Goal: Transaction & Acquisition: Obtain resource

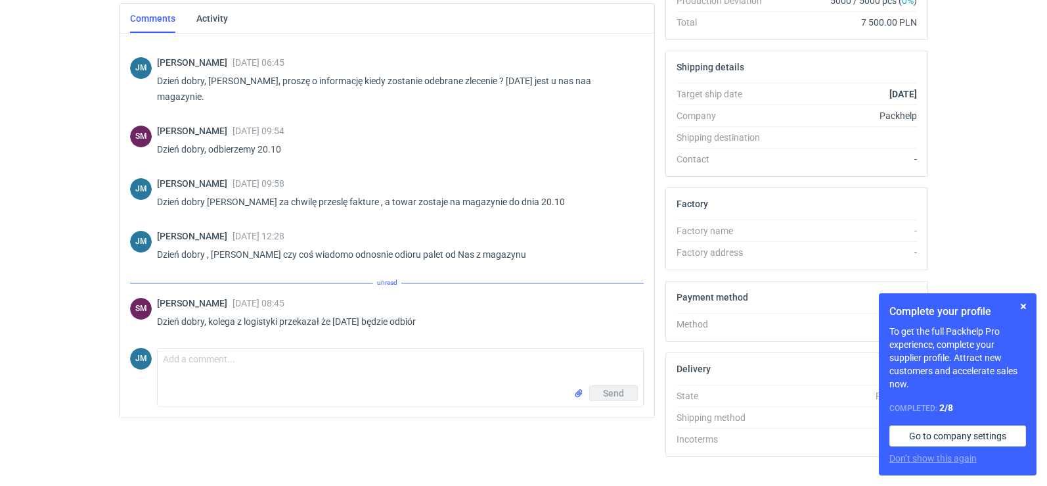
scroll to position [359, 0]
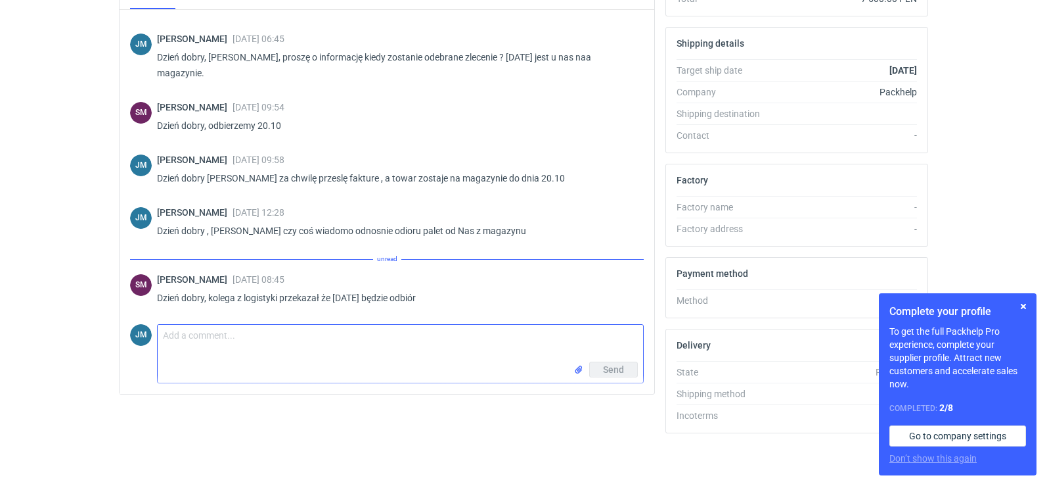
click at [272, 346] on textarea "Comment message" at bounding box center [401, 343] width 486 height 37
type textarea "d"
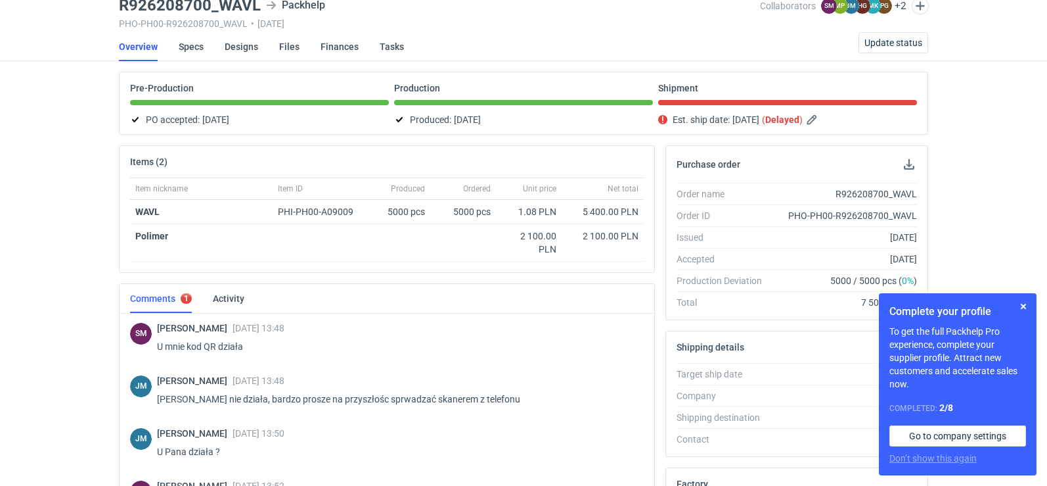
scroll to position [0, 0]
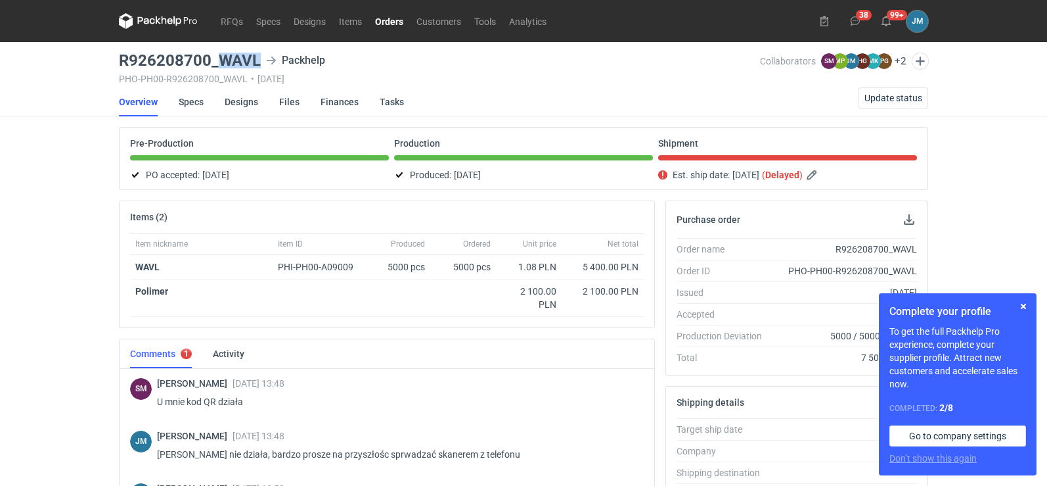
drag, startPoint x: 258, startPoint y: 62, endPoint x: 221, endPoint y: 61, distance: 37.5
click at [221, 61] on h3 "R926208700_WAVL" at bounding box center [190, 61] width 142 height 16
copy h3 "WAVL"
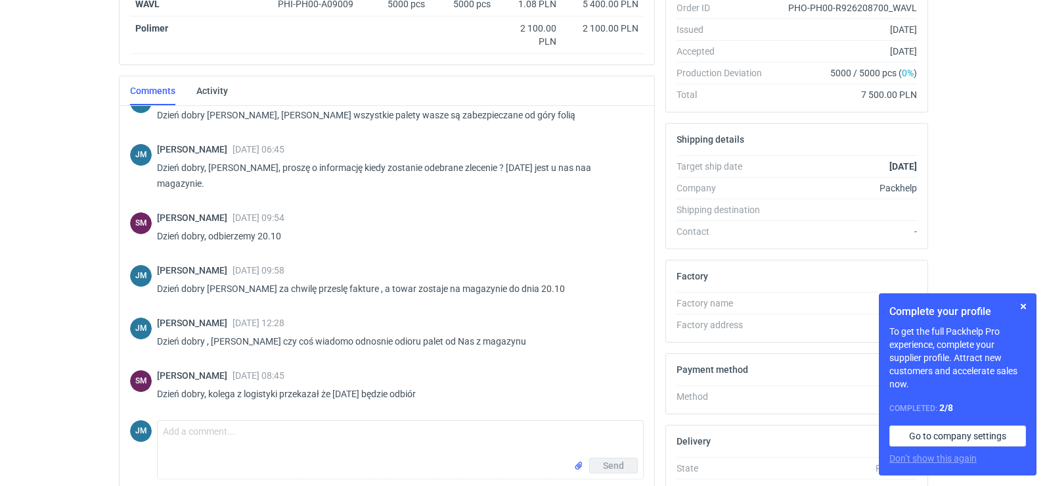
scroll to position [810, 0]
click at [247, 444] on textarea "Comment message" at bounding box center [401, 439] width 486 height 37
type textarea "Dzień dobry , ok [PERSON_NAME]"
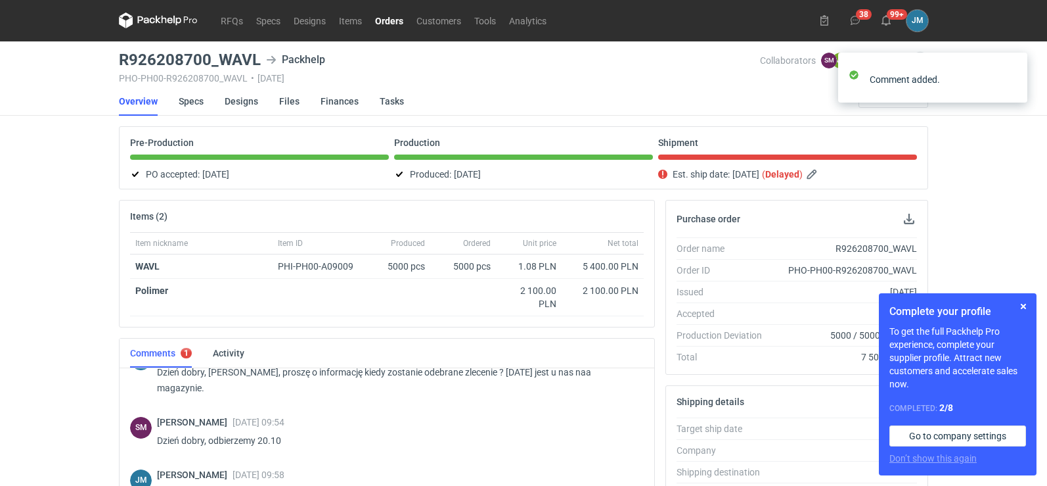
scroll to position [0, 0]
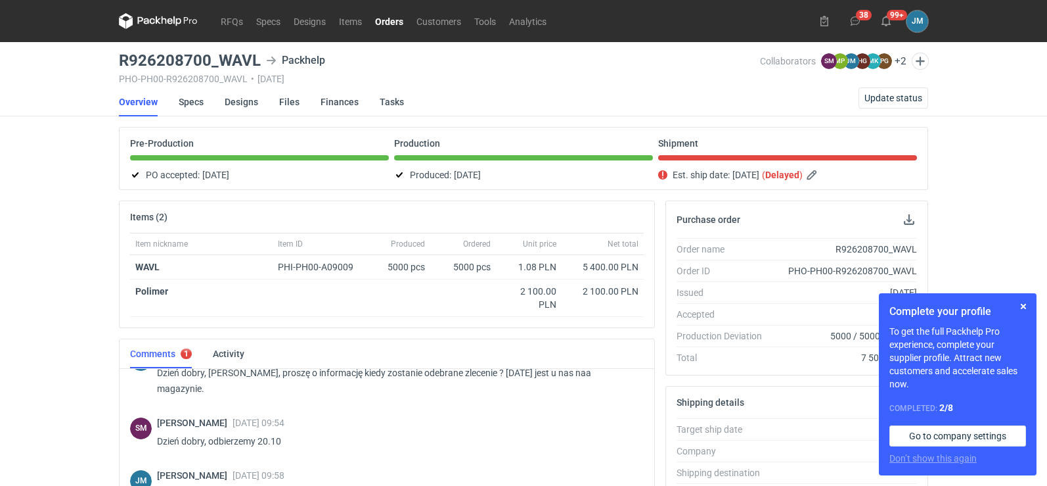
click at [141, 22] on icon at bounding box center [158, 21] width 79 height 16
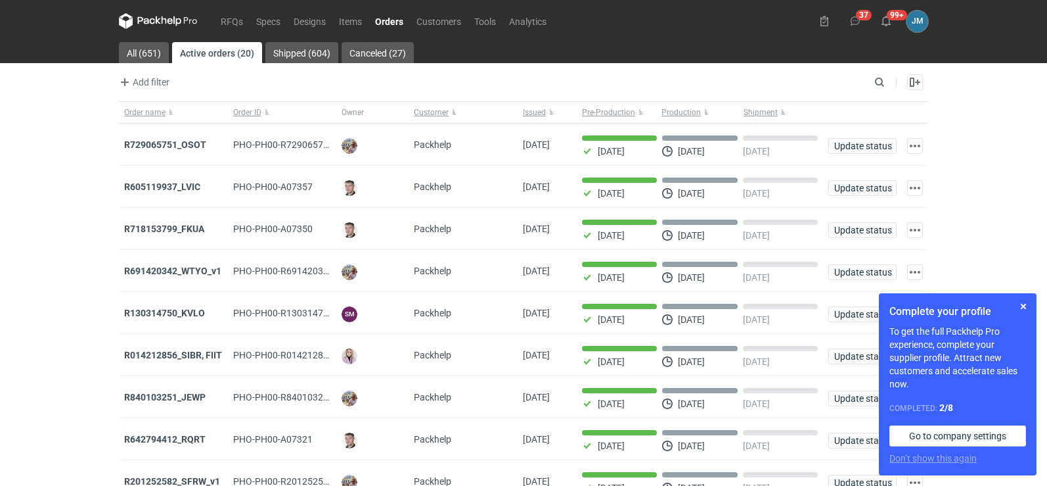
click at [149, 26] on icon at bounding box center [158, 21] width 79 height 16
click at [1025, 310] on button "button" at bounding box center [1024, 306] width 16 height 16
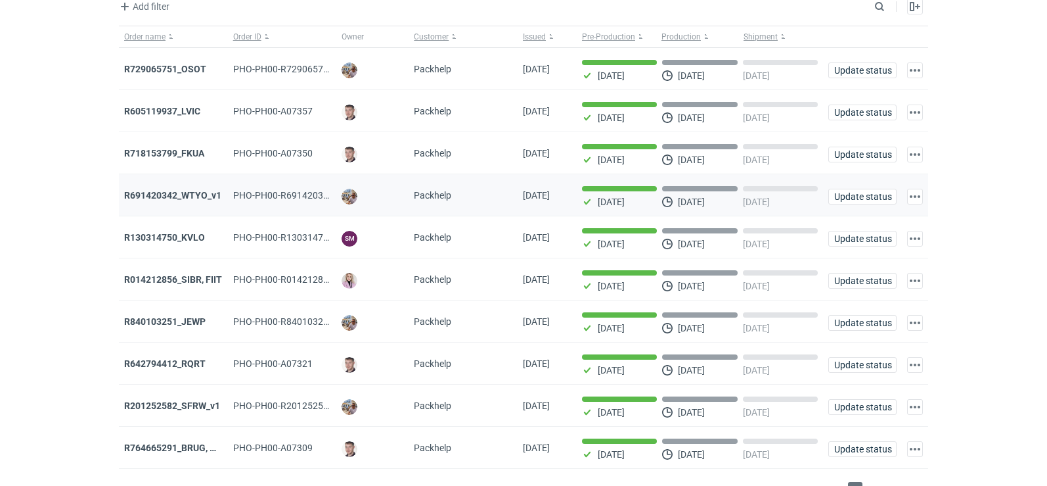
scroll to position [107, 0]
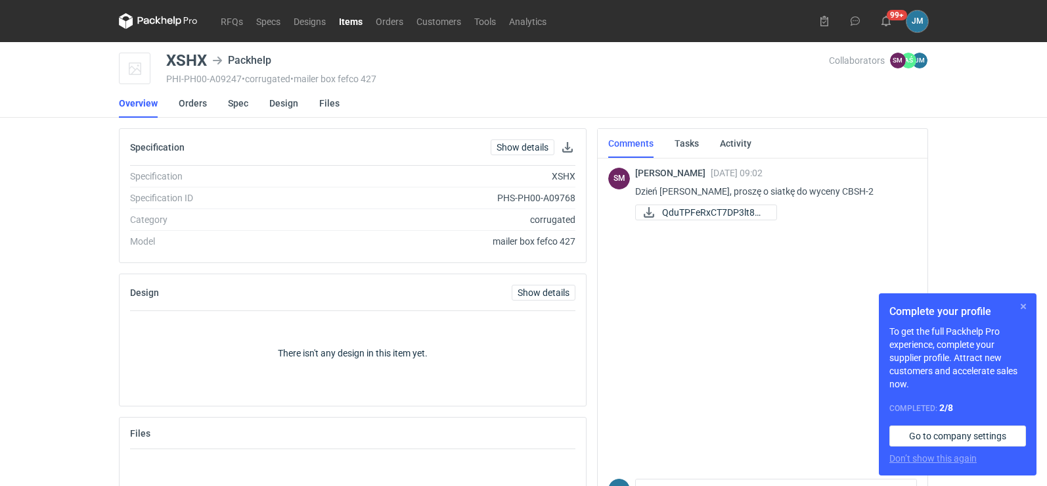
click at [1027, 310] on button "button" at bounding box center [1024, 306] width 16 height 16
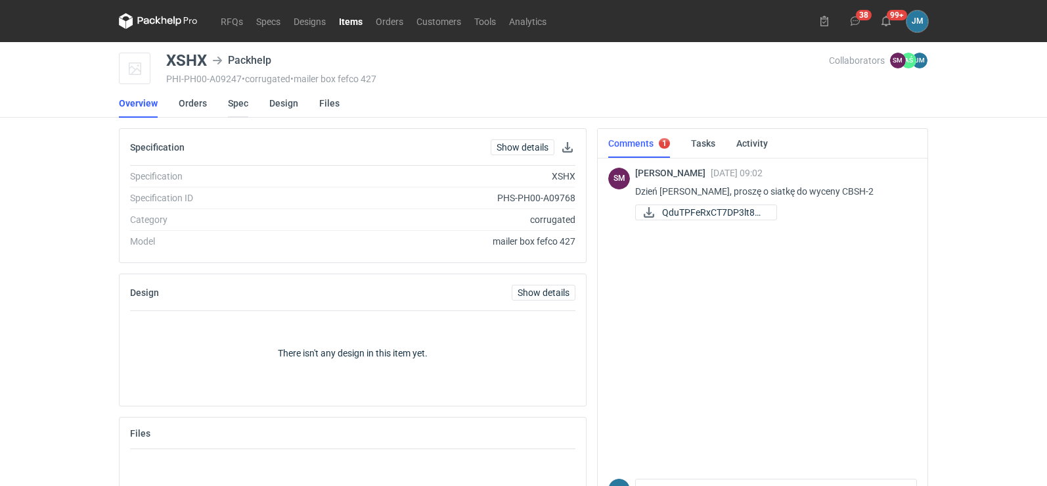
click at [245, 108] on link "Spec" at bounding box center [238, 103] width 20 height 29
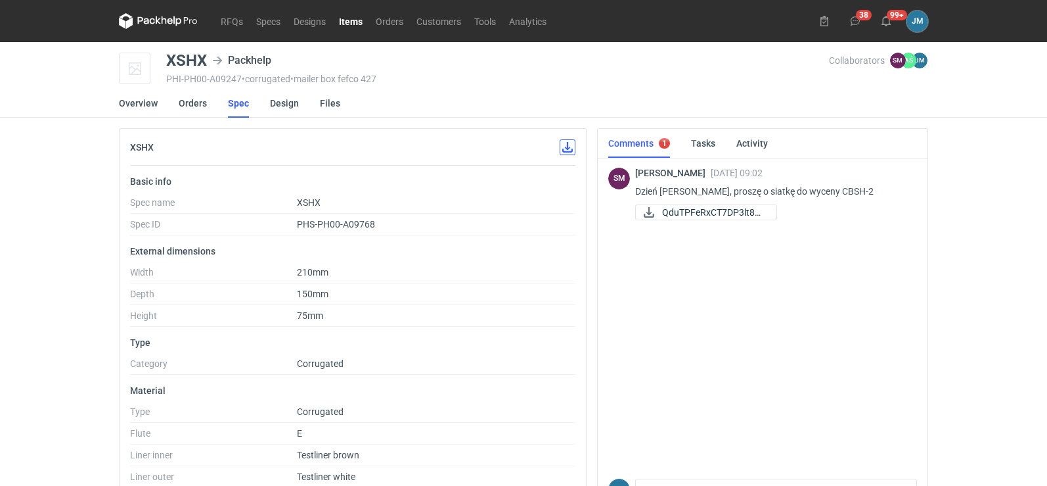
drag, startPoint x: 567, startPoint y: 148, endPoint x: 552, endPoint y: 151, distance: 15.3
click at [566, 148] on button "button" at bounding box center [568, 147] width 16 height 16
click at [684, 215] on span "QduTPFeRxCT7DP3lt8Qj..." at bounding box center [714, 212] width 104 height 14
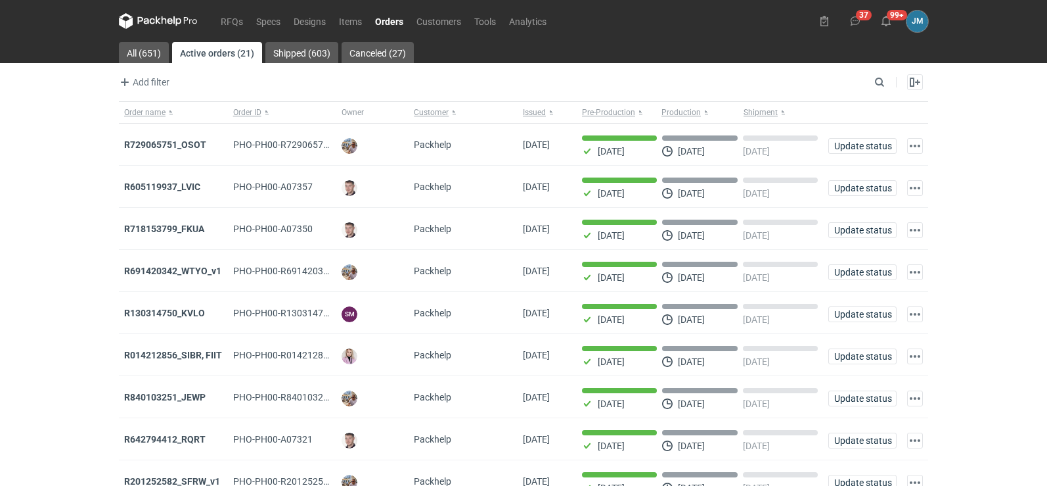
click at [136, 14] on icon at bounding box center [158, 21] width 79 height 16
click at [224, 24] on link "RFQs" at bounding box center [231, 21] width 35 height 16
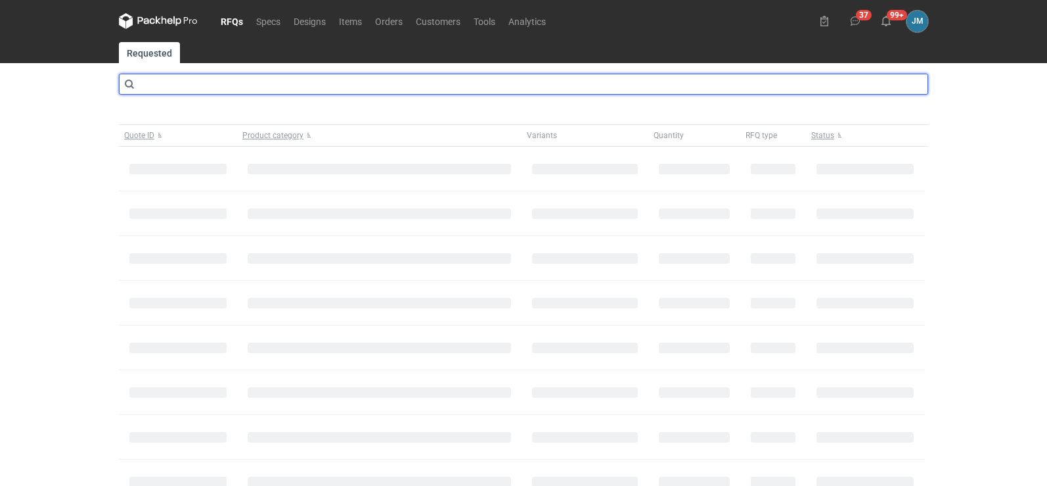
click at [213, 84] on input "text" at bounding box center [524, 84] width 810 height 21
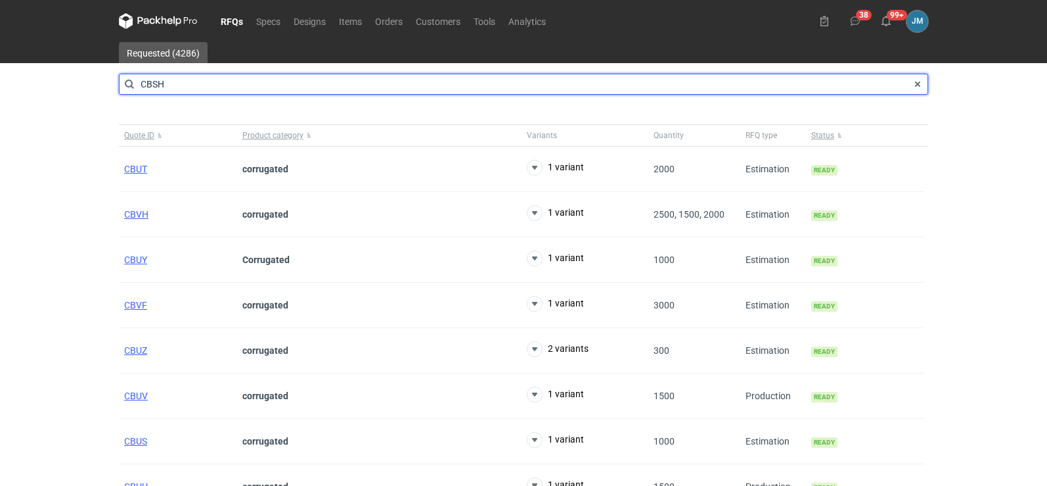
type input "CBSH"
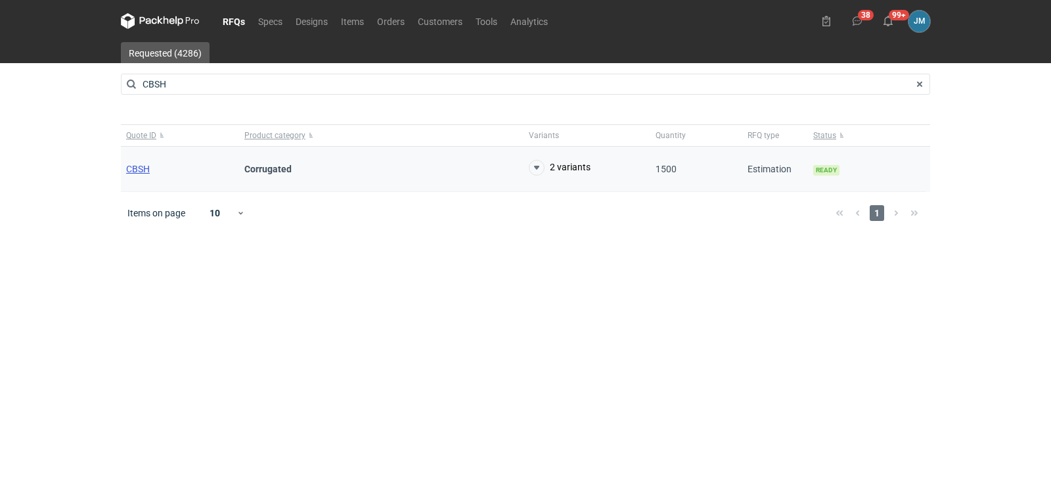
click at [136, 172] on span "CBSH" at bounding box center [138, 169] width 24 height 11
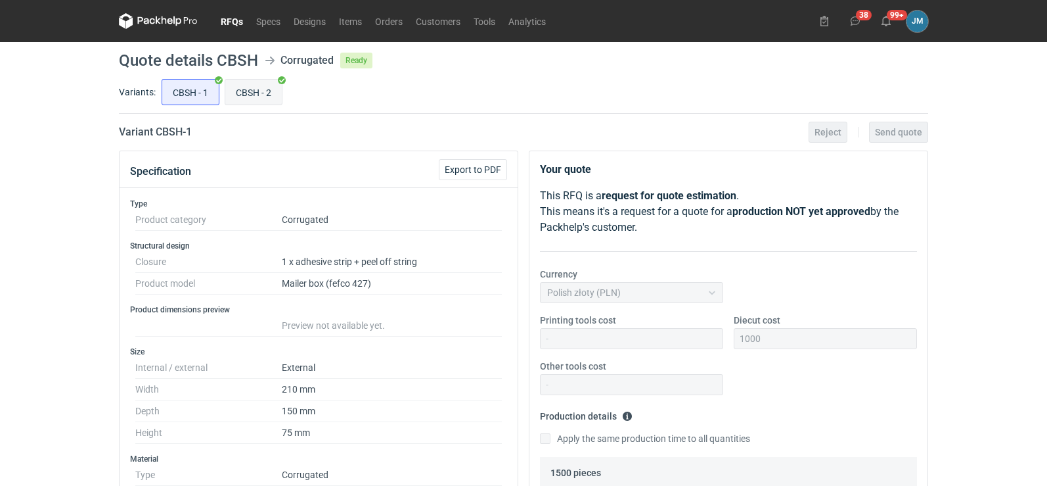
click at [256, 95] on input "CBSH - 2" at bounding box center [253, 92] width 57 height 25
radio input "true"
click at [137, 9] on nav "RFQs Specs Designs Items Orders Customers Tools Analytics" at bounding box center [336, 21] width 434 height 42
click at [157, 23] on icon at bounding box center [158, 21] width 79 height 16
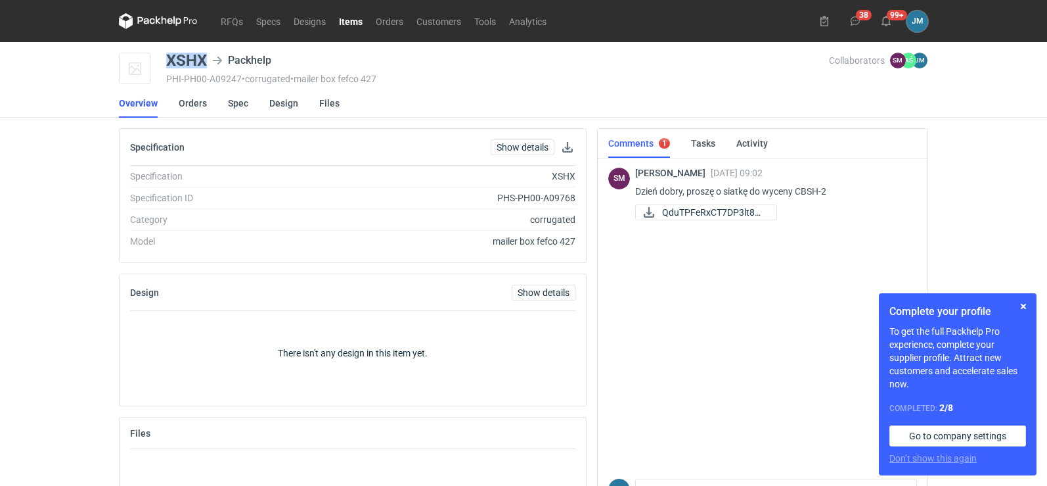
drag, startPoint x: 208, startPoint y: 65, endPoint x: 168, endPoint y: 66, distance: 40.1
click at [168, 66] on div "XSHX Packhelp" at bounding box center [222, 61] width 112 height 16
copy div "XSHX"
click at [673, 426] on div "[PERSON_NAME] [DATE] 09:02 Dzień [PERSON_NAME], proszę o siatkę do wyceny CBSH-…" at bounding box center [762, 314] width 309 height 317
click at [141, 14] on icon at bounding box center [158, 21] width 79 height 16
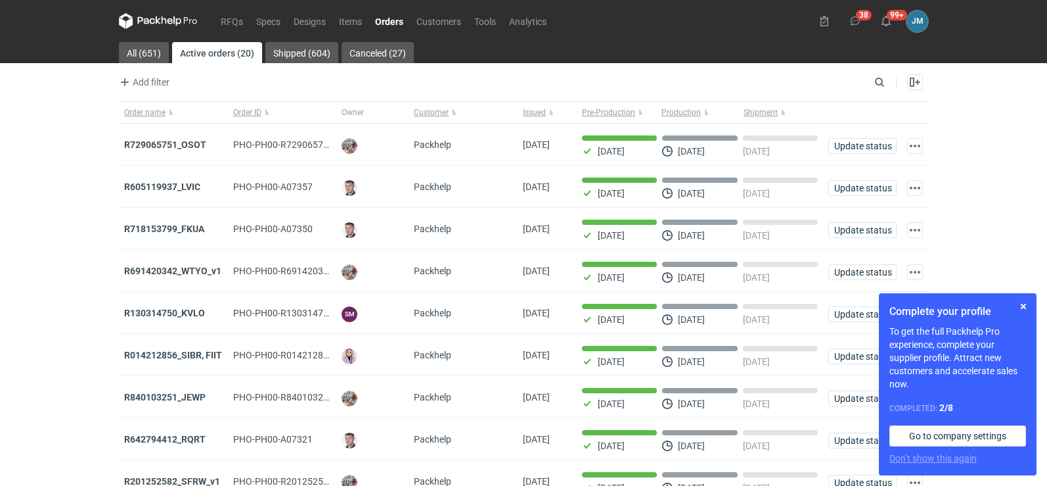
click at [174, 21] on icon at bounding box center [177, 21] width 8 height 10
click at [1021, 309] on button "button" at bounding box center [1024, 306] width 16 height 16
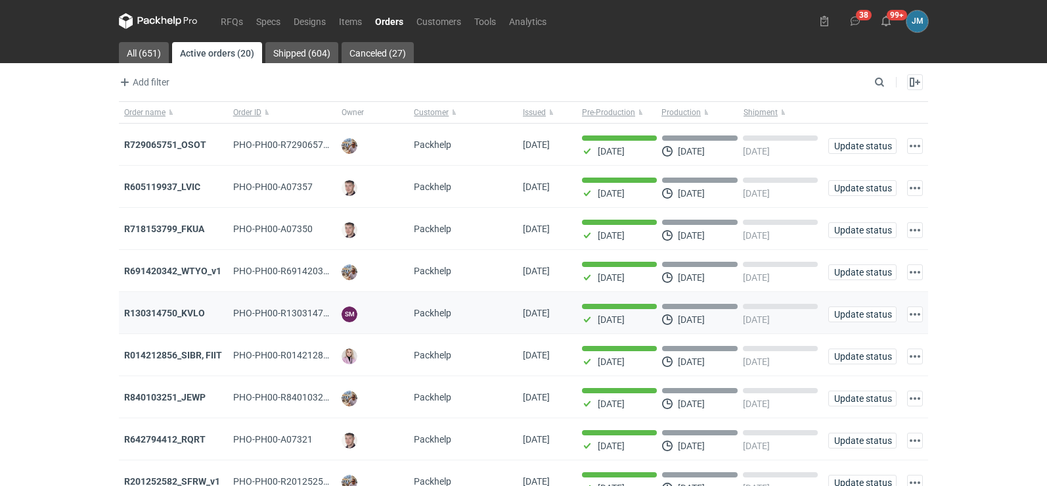
scroll to position [107, 0]
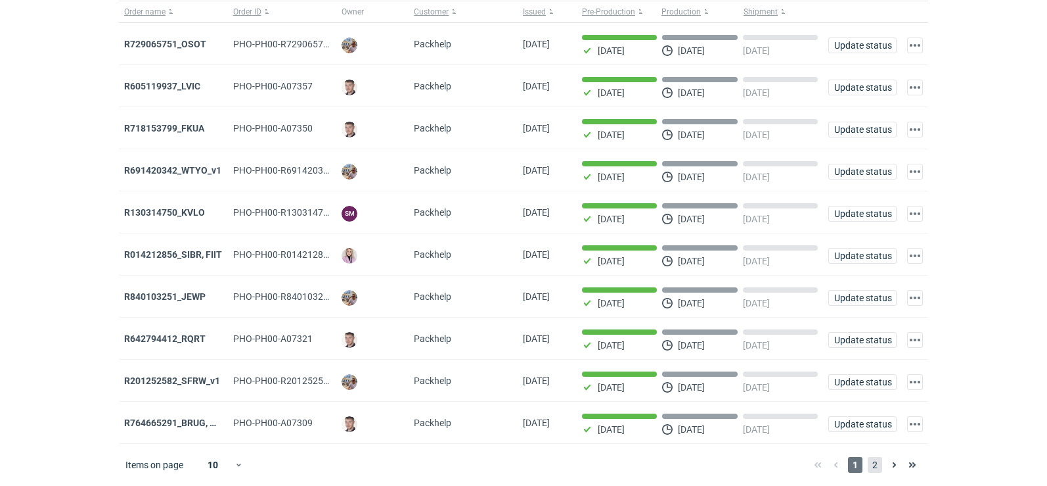
click at [875, 463] on span "2" at bounding box center [875, 465] width 14 height 16
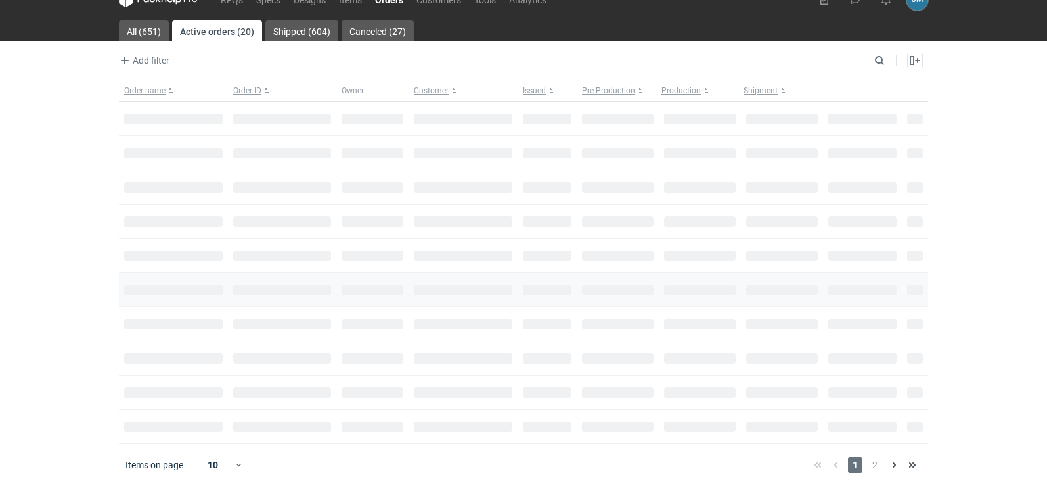
scroll to position [107, 0]
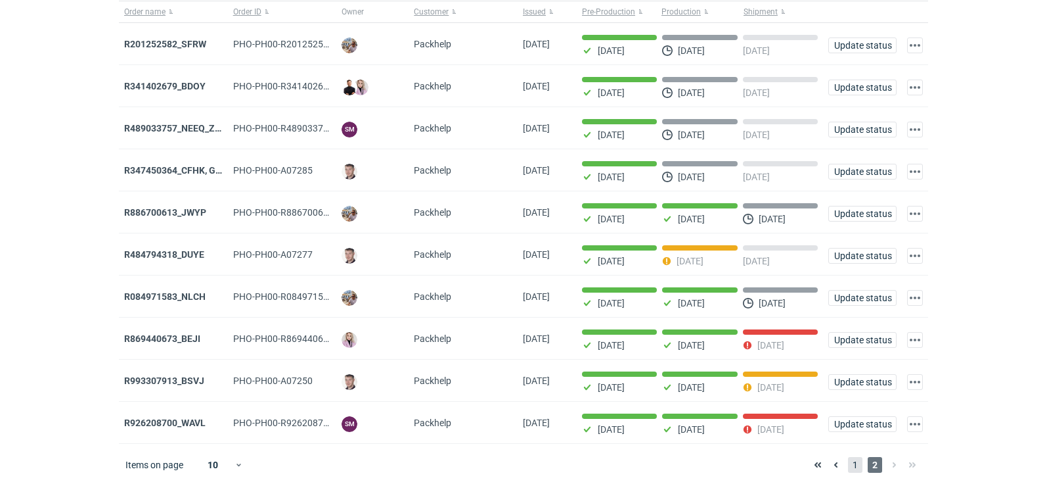
click at [852, 463] on span "1" at bounding box center [855, 465] width 14 height 16
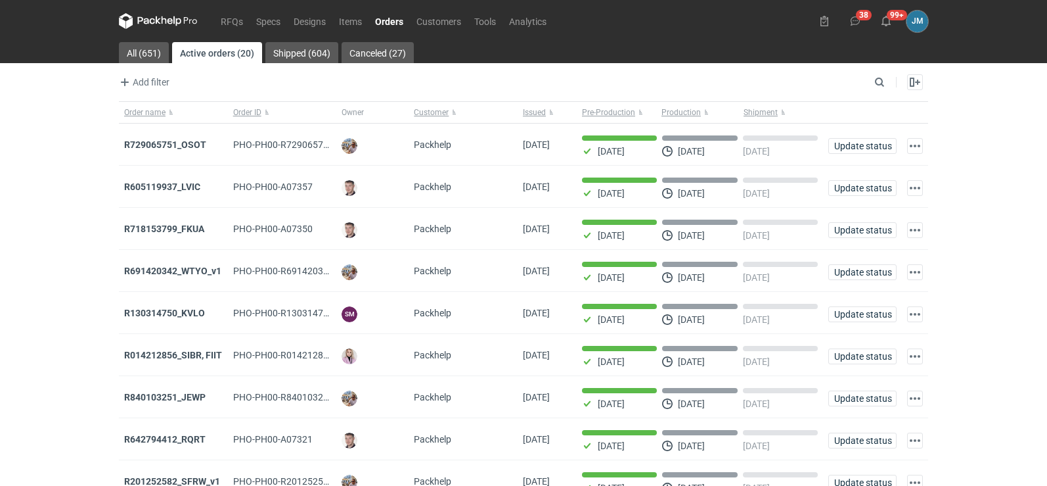
click at [154, 20] on icon at bounding box center [146, 20] width 17 height 7
click at [154, 25] on icon at bounding box center [158, 21] width 79 height 16
click at [151, 16] on icon at bounding box center [158, 21] width 79 height 16
click at [172, 13] on icon at bounding box center [158, 21] width 79 height 16
click at [150, 27] on icon at bounding box center [158, 21] width 79 height 16
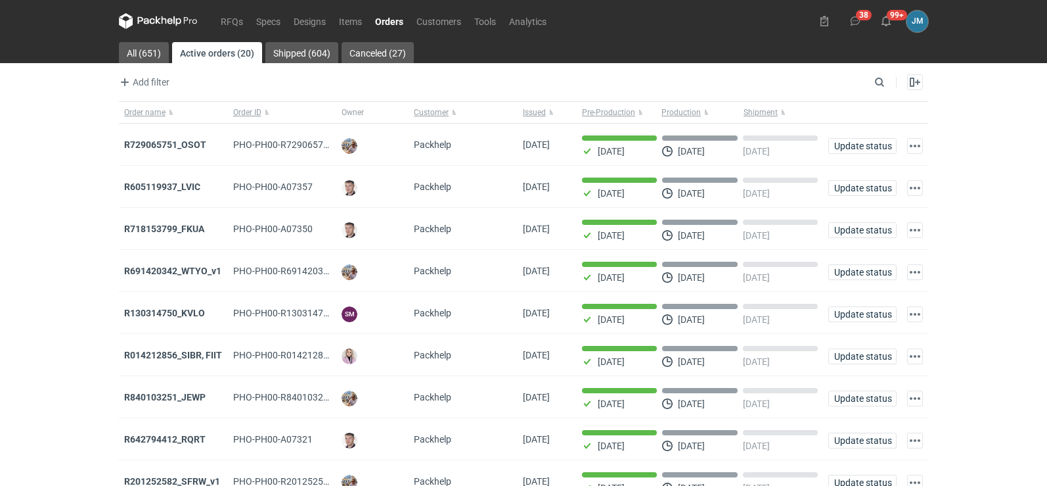
click at [156, 30] on nav "RFQs Specs Designs Items Orders Customers Tools Analytics" at bounding box center [336, 21] width 434 height 42
click at [161, 22] on icon at bounding box center [158, 21] width 79 height 16
click at [164, 139] on strong "R729065751_OSOT" at bounding box center [165, 144] width 82 height 11
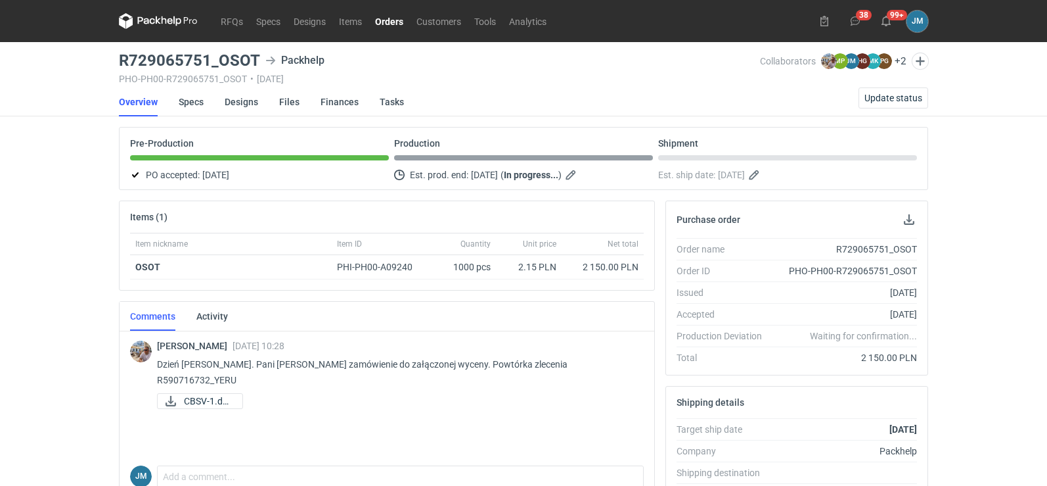
click at [161, 19] on icon at bounding box center [158, 21] width 79 height 16
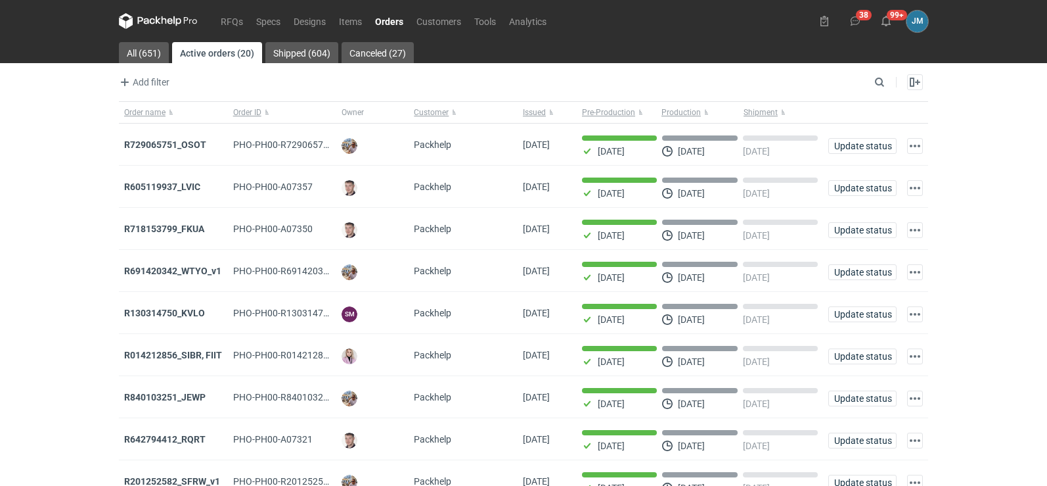
click at [152, 20] on icon at bounding box center [158, 21] width 79 height 16
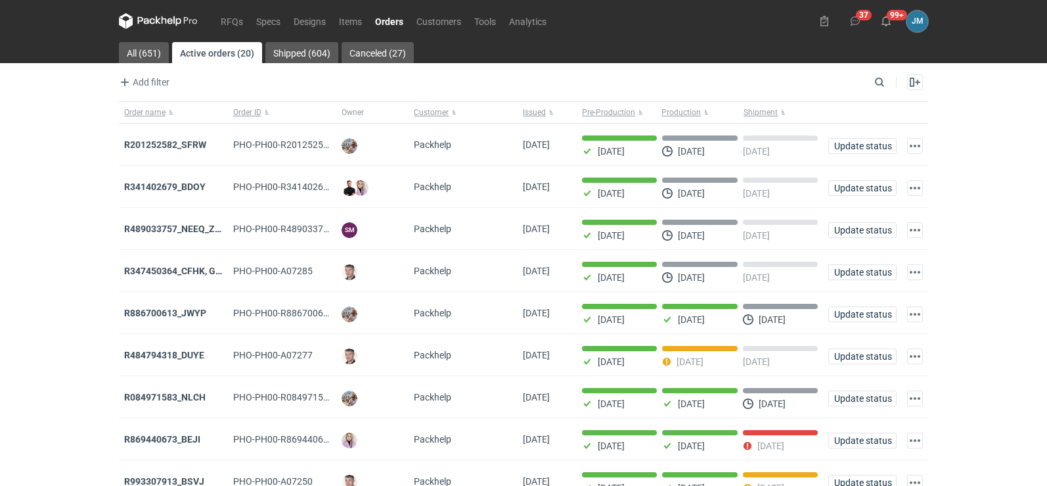
click at [139, 17] on icon at bounding box center [146, 20] width 17 height 7
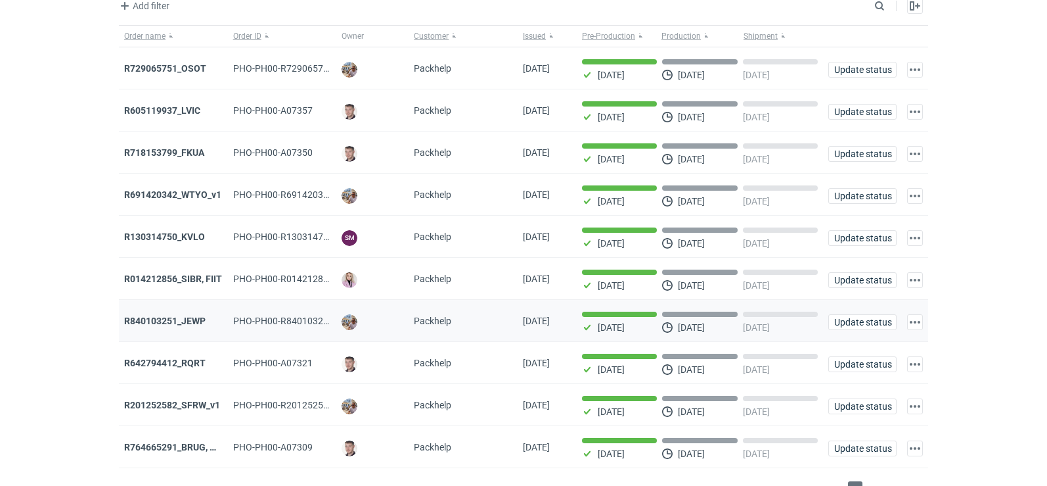
scroll to position [107, 0]
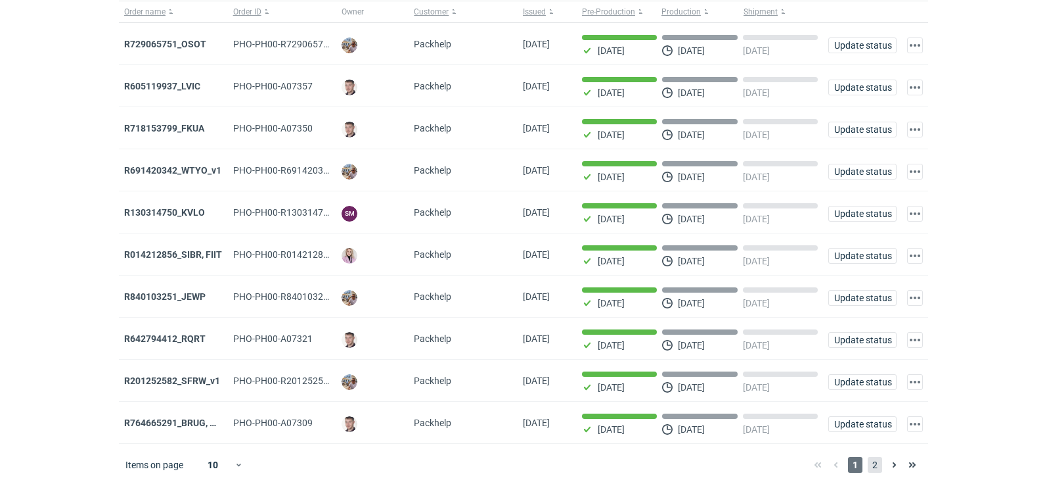
click at [878, 468] on span "2" at bounding box center [875, 465] width 14 height 16
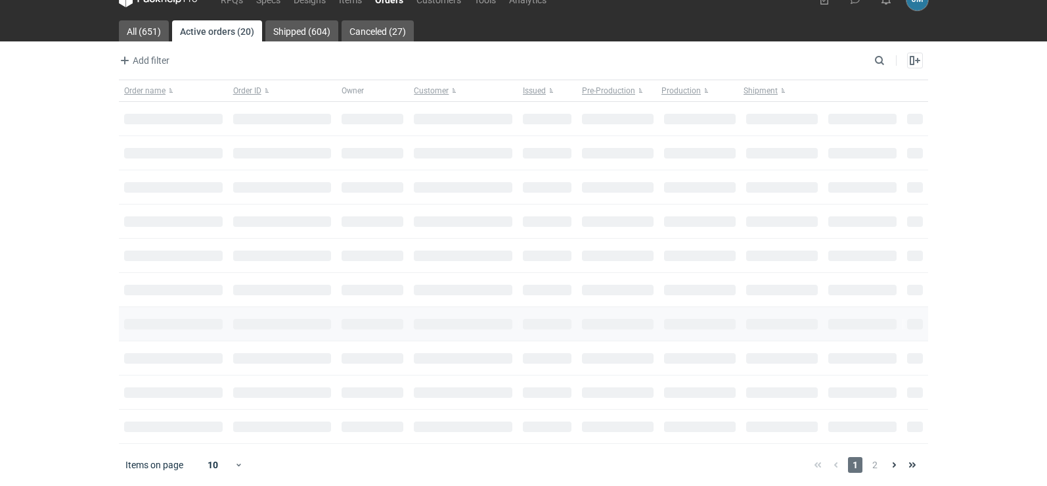
scroll to position [107, 0]
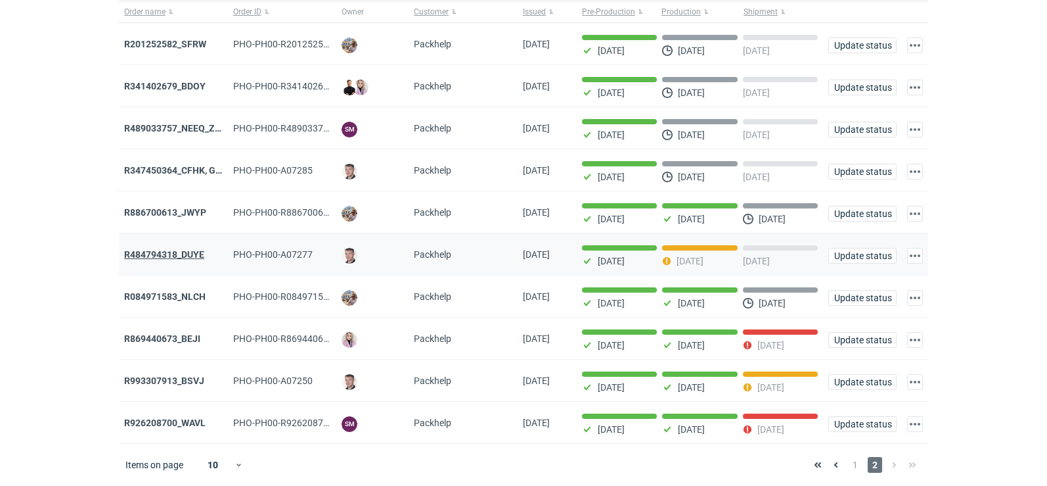
click at [177, 254] on strong "R484794318_DUYE" at bounding box center [164, 254] width 80 height 11
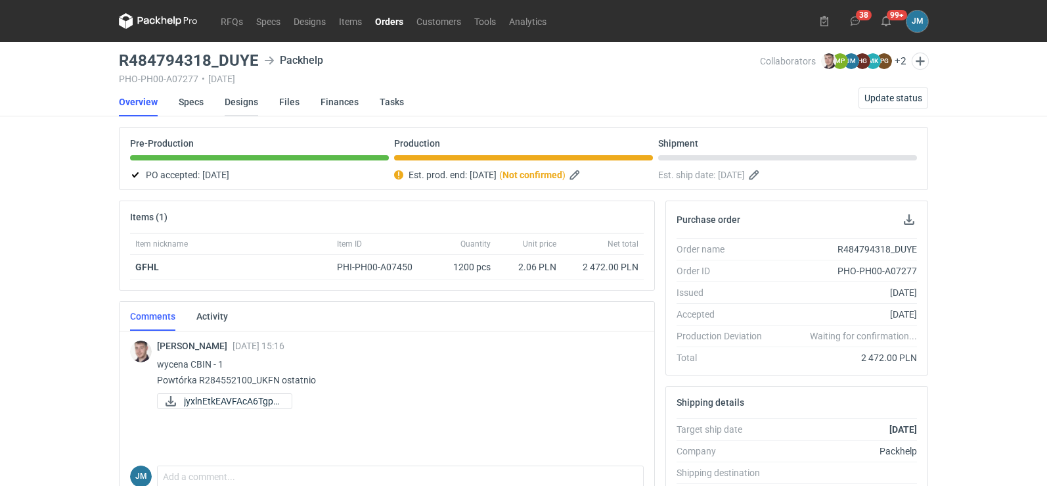
click at [246, 102] on link "Designs" at bounding box center [242, 101] width 34 height 29
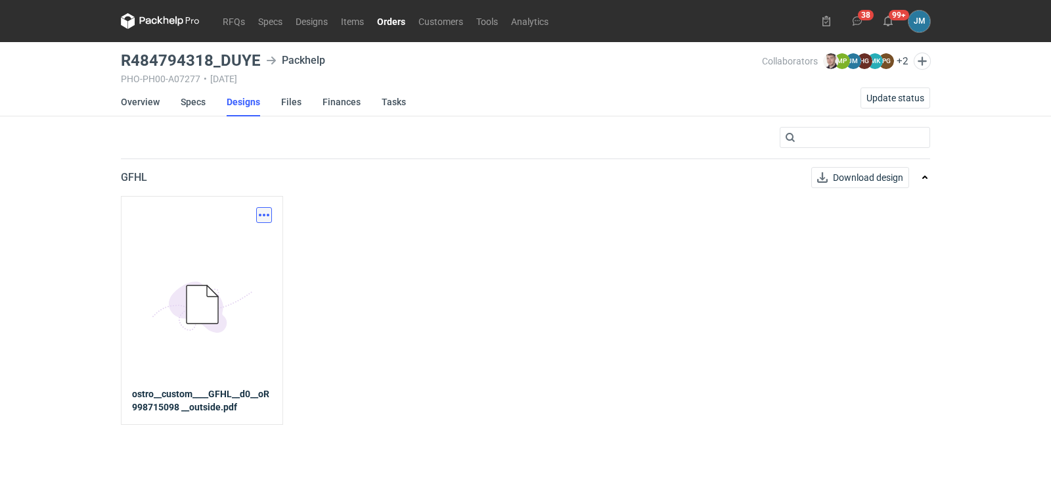
click at [262, 216] on button "button" at bounding box center [264, 215] width 16 height 16
click at [247, 240] on link "Download design part" at bounding box center [206, 243] width 121 height 21
click at [487, 377] on div "Download design part 5BD5AC33-3523-40E7-9262-1BFF0AD53D48@1x ostro__custom____G…" at bounding box center [526, 310] width 810 height 228
click at [158, 24] on icon at bounding box center [160, 21] width 79 height 16
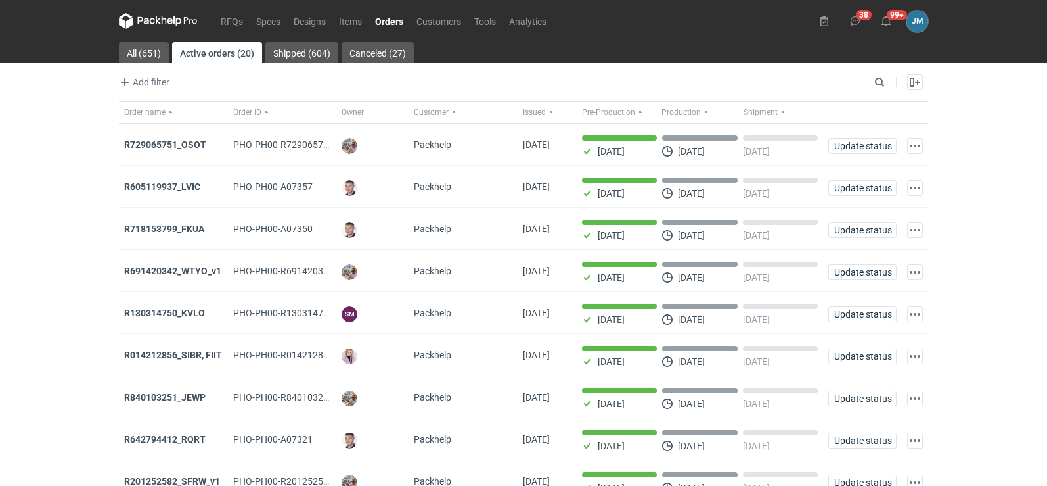
click at [160, 23] on icon at bounding box center [158, 21] width 79 height 16
click at [160, 21] on icon at bounding box center [158, 21] width 79 height 16
